Goal: Task Accomplishment & Management: Use online tool/utility

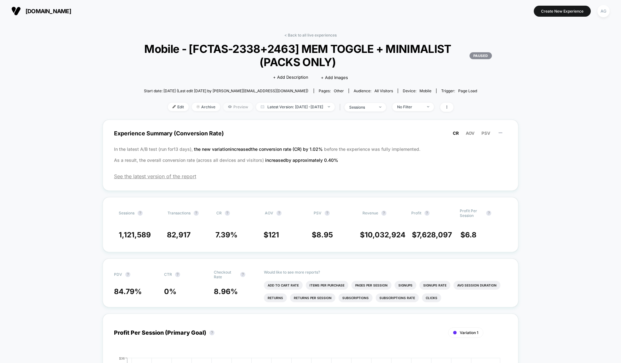
click at [229, 109] on span "Preview" at bounding box center [238, 107] width 30 height 9
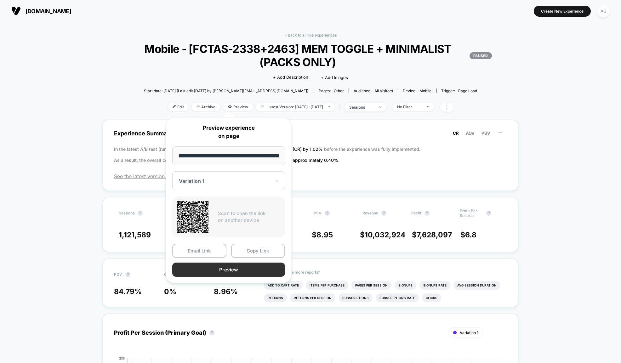
click at [237, 269] on button "Preview" at bounding box center [228, 270] width 113 height 14
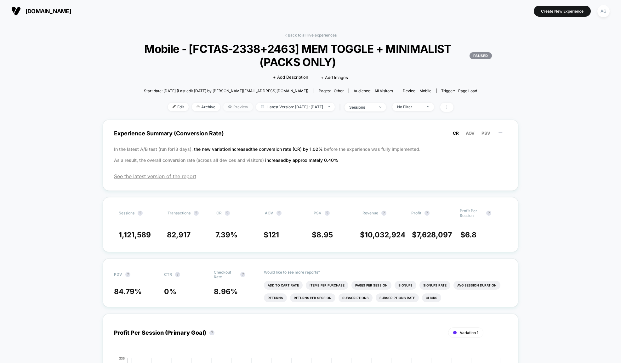
click at [228, 108] on icon at bounding box center [230, 107] width 4 height 4
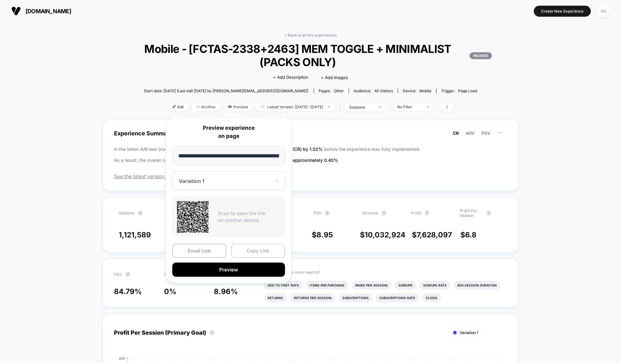
click at [249, 249] on button "Copy Link" at bounding box center [258, 251] width 54 height 14
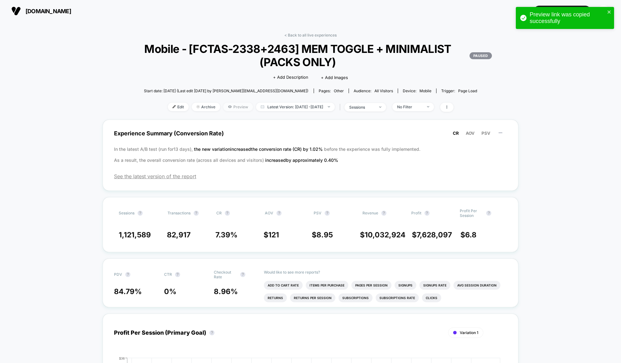
click at [224, 108] on span "Preview" at bounding box center [238, 107] width 30 height 9
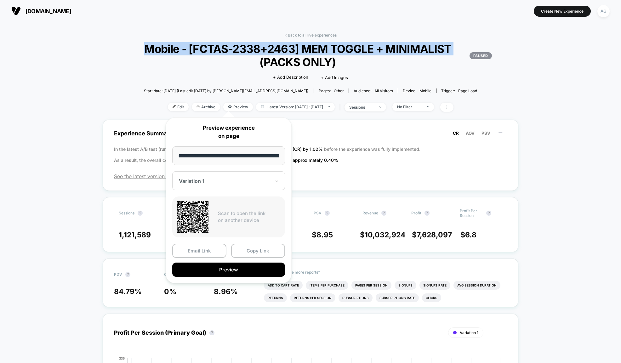
drag, startPoint x: 143, startPoint y: 50, endPoint x: 255, endPoint y: 60, distance: 111.9
click at [255, 60] on span "Mobile - [FCTAS-2338+2463] MEM TOGGLE + MINIMALIST (PACKS ONLY) PAUSED" at bounding box center [310, 55] width 363 height 26
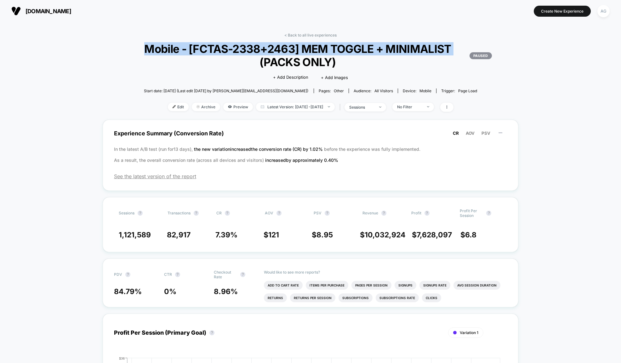
click at [250, 56] on div at bounding box center [250, 56] width 0 height 0
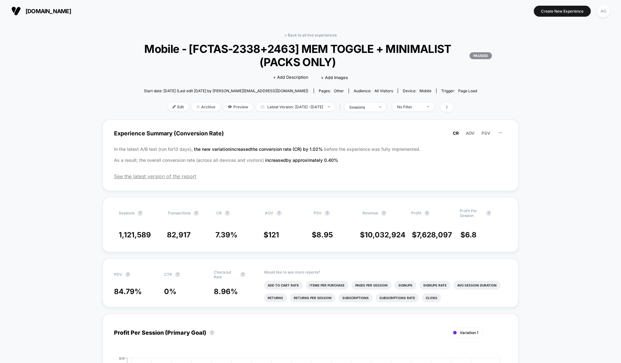
click at [151, 57] on span "Mobile - [FCTAS-2338+2463] MEM TOGGLE + MINIMALIST (PACKS ONLY) PAUSED" at bounding box center [310, 55] width 363 height 26
click at [225, 108] on span "Preview" at bounding box center [238, 107] width 30 height 9
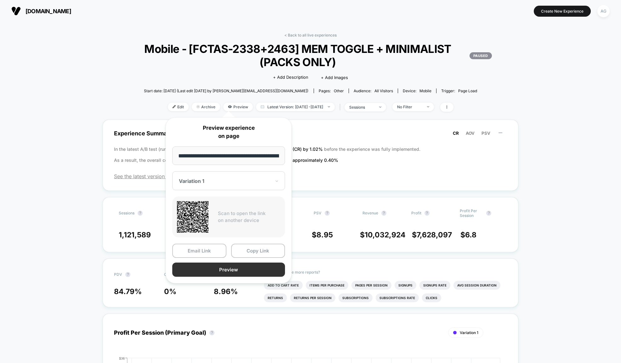
click at [197, 269] on button "Preview" at bounding box center [228, 270] width 113 height 14
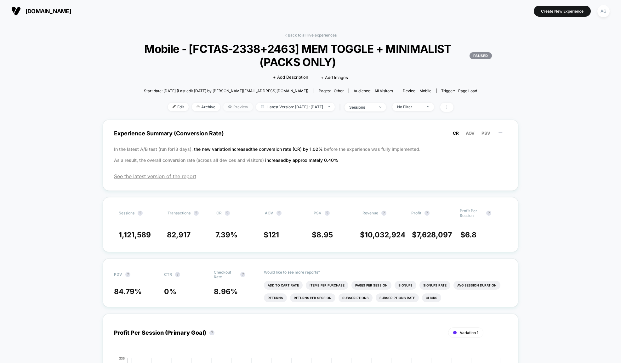
click at [226, 108] on span "Preview" at bounding box center [238, 107] width 30 height 9
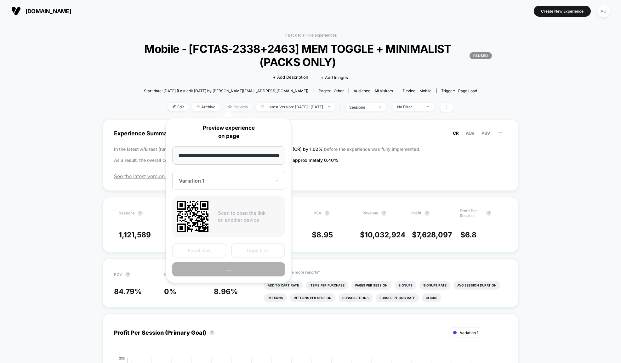
scroll to position [0, 30]
click at [254, 253] on button "Copy Link" at bounding box center [258, 251] width 54 height 14
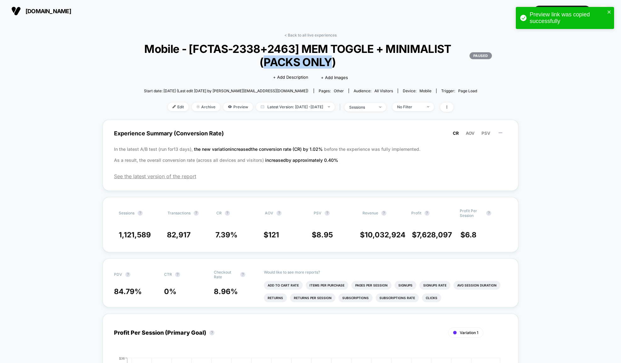
drag, startPoint x: 265, startPoint y: 60, endPoint x: 329, endPoint y: 60, distance: 63.9
click at [329, 60] on span "Mobile - [FCTAS-2338+2463] MEM TOGGLE + MINIMALIST (PACKS ONLY) PAUSED" at bounding box center [310, 55] width 363 height 26
copy span "PACKS ONLY"
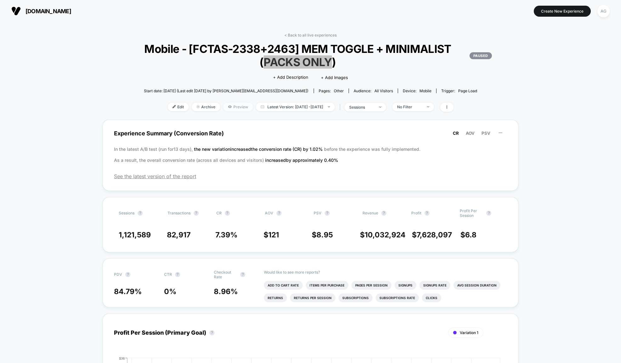
click at [232, 107] on span "Preview" at bounding box center [238, 107] width 30 height 9
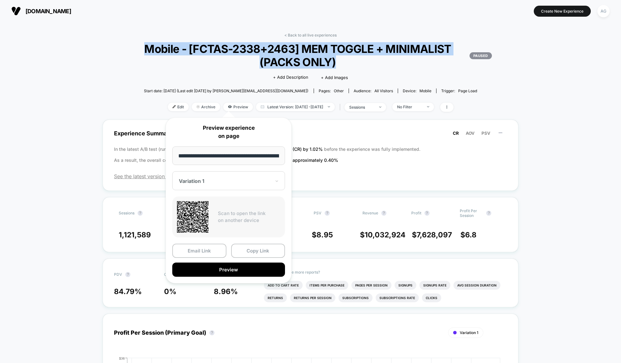
drag, startPoint x: 144, startPoint y: 46, endPoint x: 362, endPoint y: 64, distance: 218.4
click at [362, 64] on span "Mobile - [FCTAS-2338+2463] MEM TOGGLE + MINIMALIST (PACKS ONLY) PAUSED" at bounding box center [310, 55] width 363 height 26
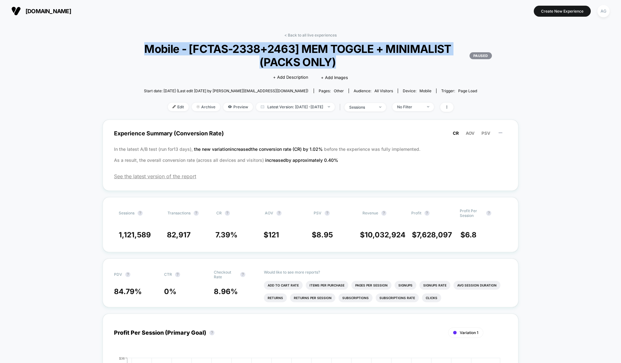
copy span "Mobile - [FCTAS-2338+2463] MEM TOGGLE + MINIMALIST (PACKS ONLY)"
click at [228, 108] on span "Preview" at bounding box center [238, 107] width 30 height 9
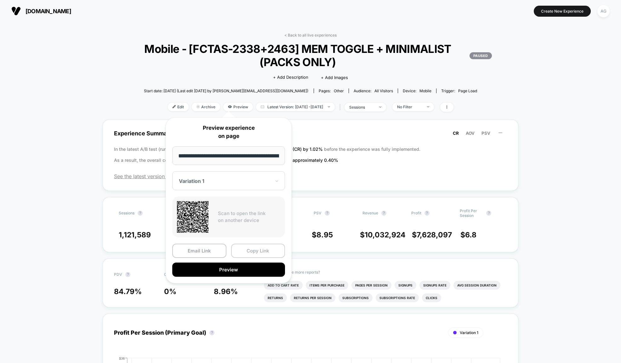
click at [255, 252] on button "Copy Link" at bounding box center [258, 251] width 54 height 14
